Goal: Transaction & Acquisition: Book appointment/travel/reservation

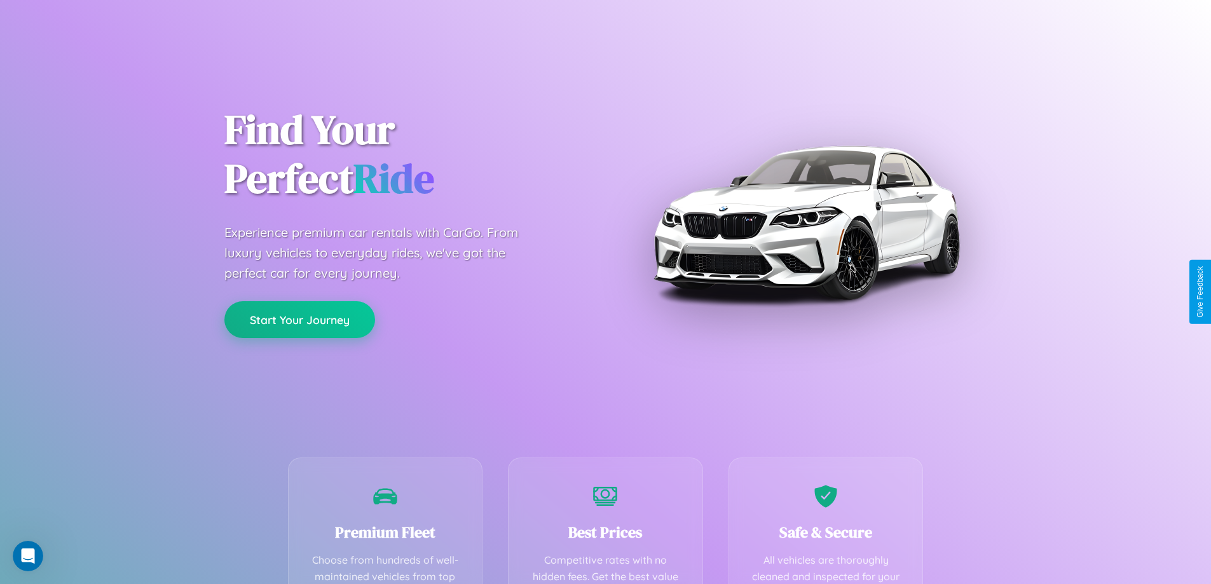
click at [299, 320] on button "Start Your Journey" at bounding box center [299, 319] width 151 height 37
click at [299, 319] on button "Start Your Journey" at bounding box center [299, 319] width 151 height 37
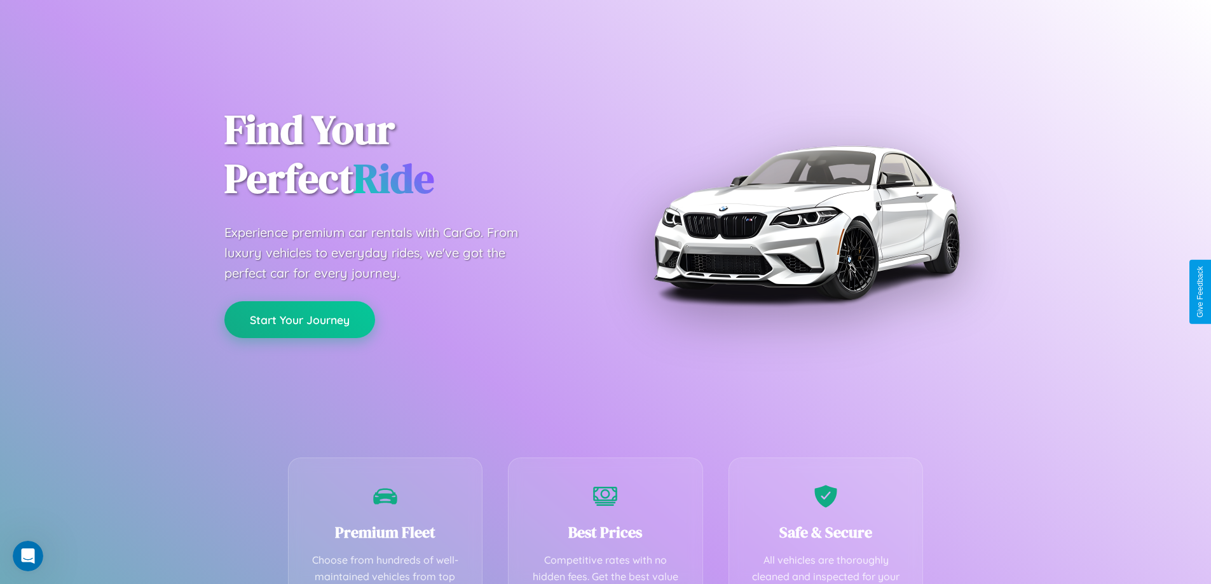
click at [299, 319] on button "Start Your Journey" at bounding box center [299, 319] width 151 height 37
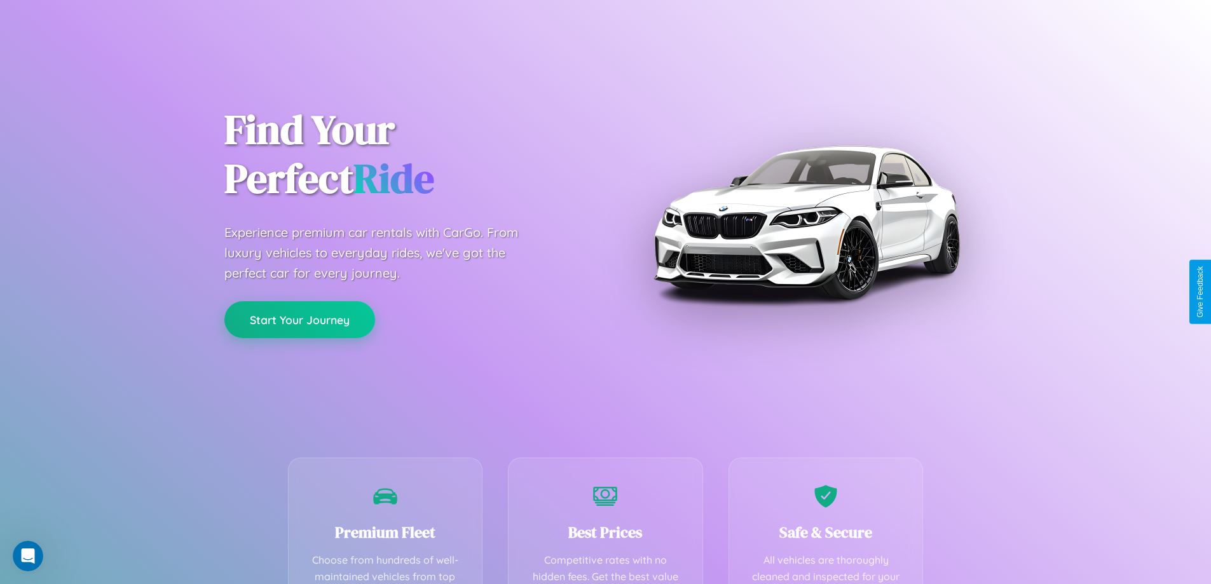
click at [299, 319] on button "Start Your Journey" at bounding box center [299, 319] width 151 height 37
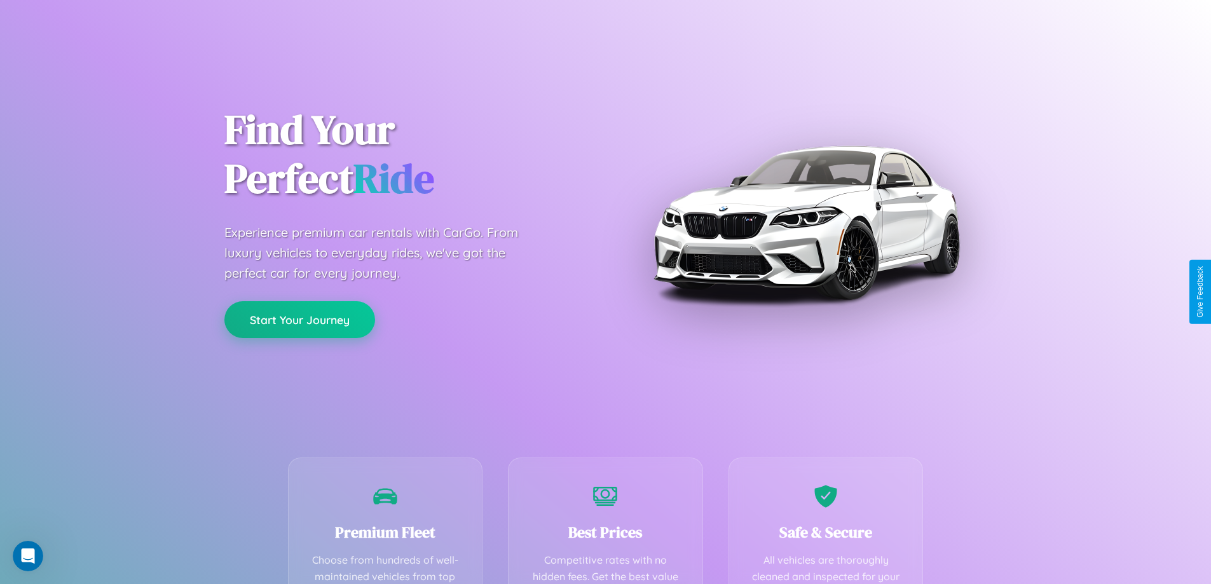
click at [299, 319] on button "Start Your Journey" at bounding box center [299, 319] width 151 height 37
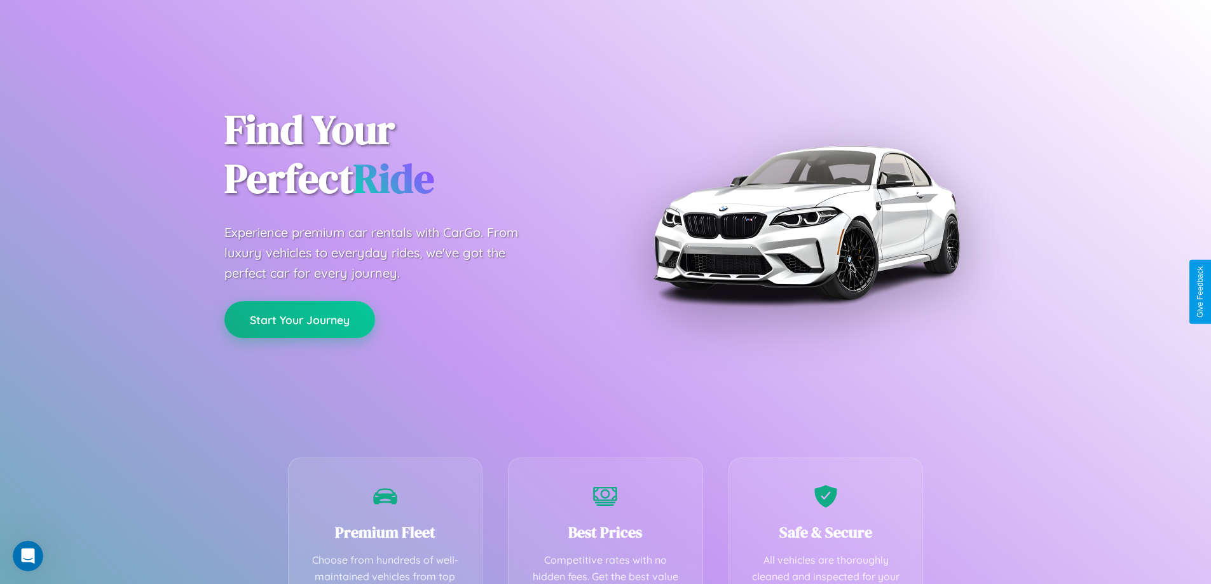
click at [299, 319] on button "Start Your Journey" at bounding box center [299, 319] width 151 height 37
